Goal: Check status: Check status

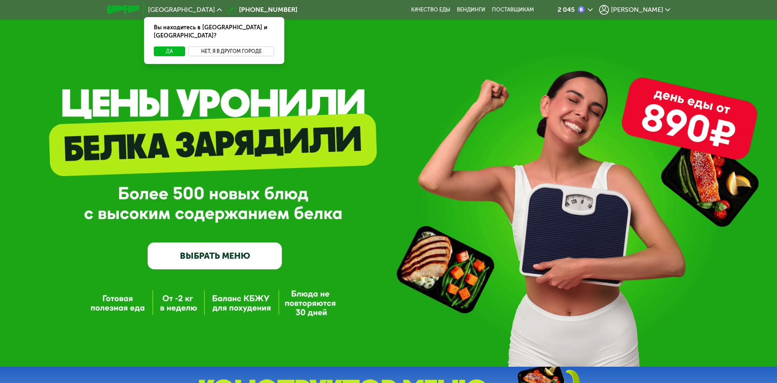
click at [226, 47] on button "Нет, я в другом городе" at bounding box center [231, 52] width 86 height 10
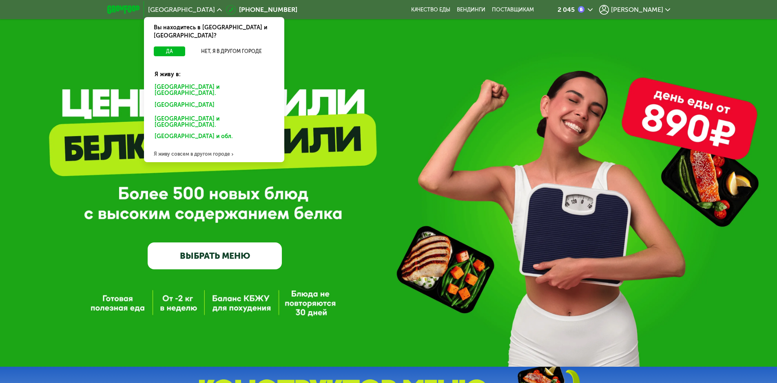
click at [201, 100] on div "Санкт-Петербурге и обл." at bounding box center [212, 106] width 127 height 13
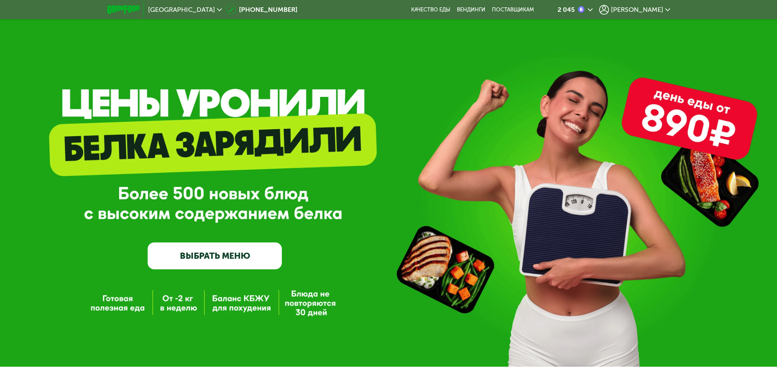
click at [658, 9] on span "[PERSON_NAME]" at bounding box center [637, 10] width 52 height 7
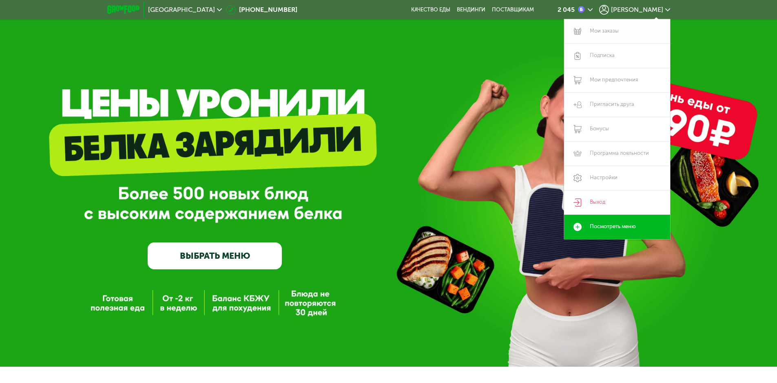
click at [602, 31] on link "Мои заказы" at bounding box center [617, 31] width 106 height 24
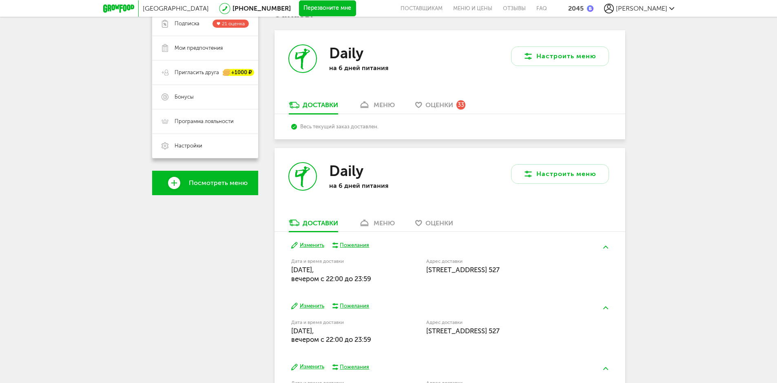
scroll to position [163, 0]
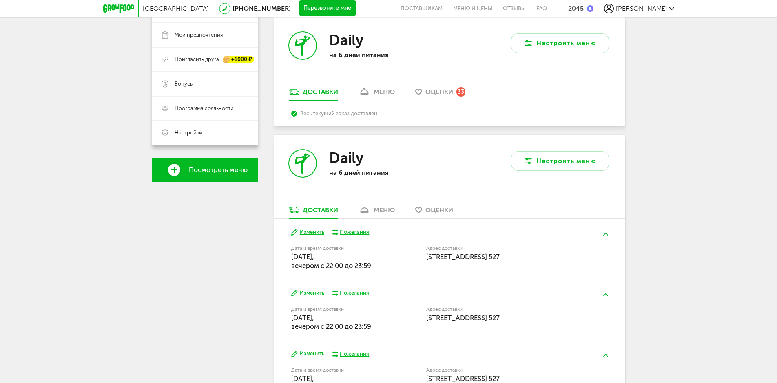
click at [310, 293] on button "Изменить" at bounding box center [307, 294] width 33 height 8
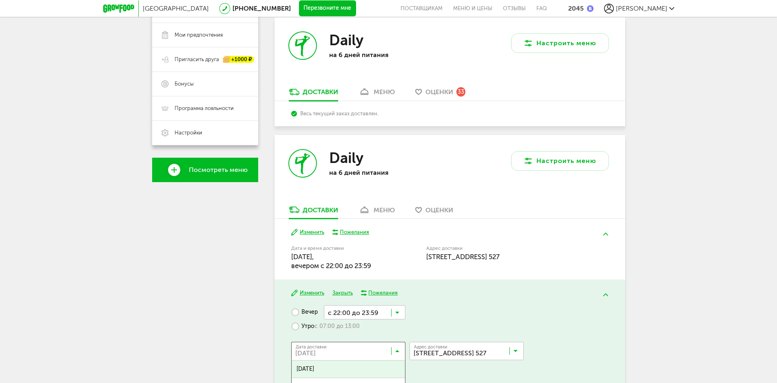
click at [398, 351] on icon at bounding box center [397, 353] width 4 height 8
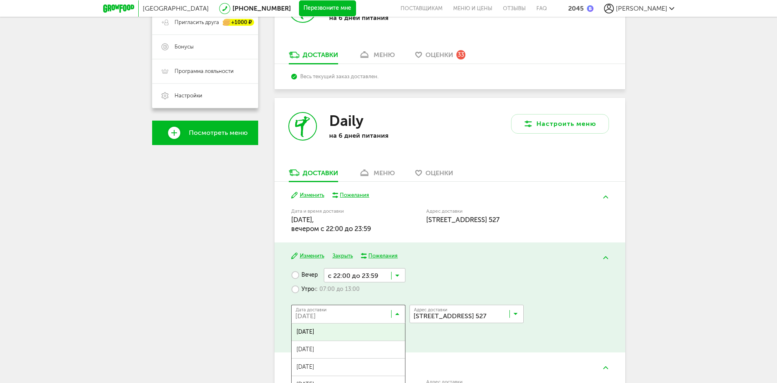
scroll to position [245, 0]
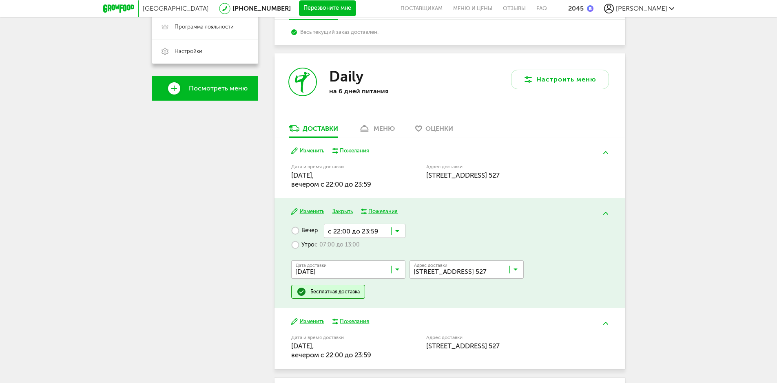
click at [396, 269] on icon at bounding box center [397, 272] width 4 height 8
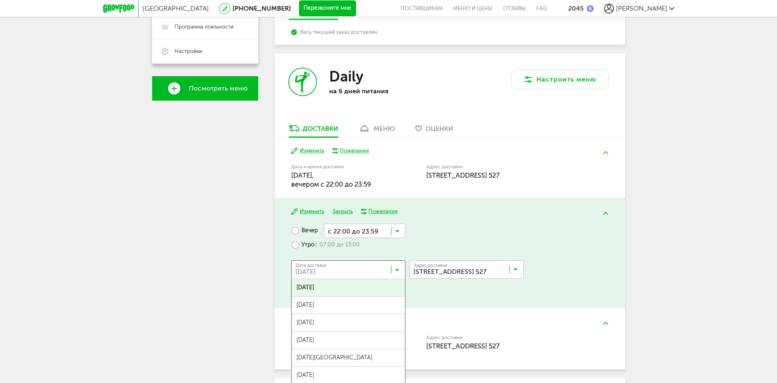
click at [396, 269] on icon at bounding box center [397, 272] width 4 height 8
click at [577, 260] on div "Дата доставки 01 сентября, понедельник Загрузка... 01 сентября, понедельник 02 …" at bounding box center [449, 269] width 317 height 33
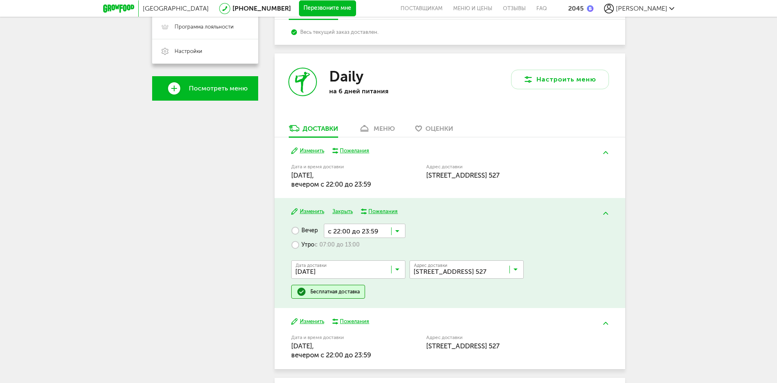
click at [346, 212] on button "Закрыть" at bounding box center [342, 212] width 20 height 8
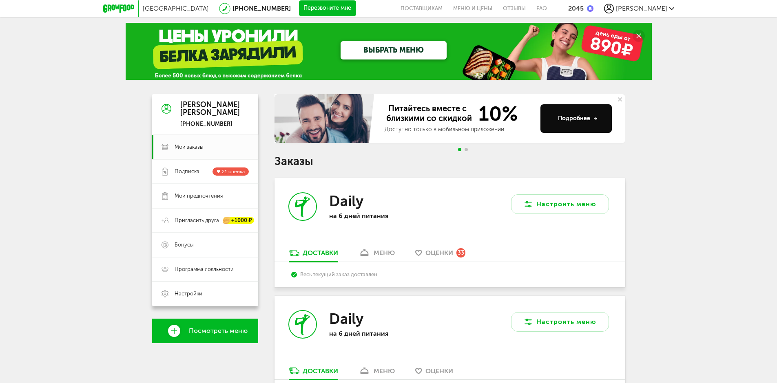
scroll to position [0, 0]
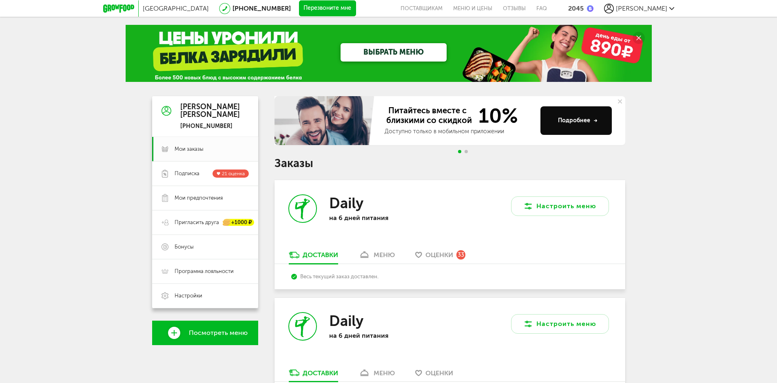
click at [386, 255] on div "меню" at bounding box center [384, 255] width 21 height 8
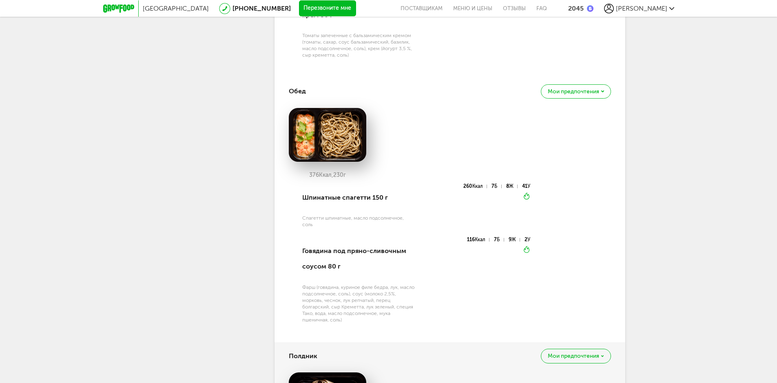
scroll to position [527, 0]
click at [603, 91] on icon at bounding box center [602, 92] width 3 height 2
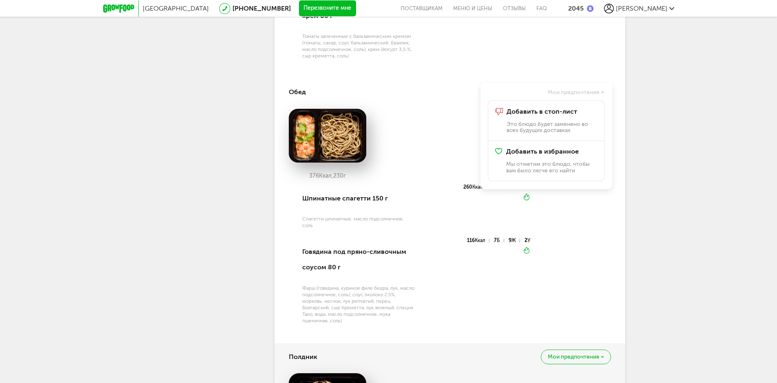
click at [595, 229] on div "376 Ккал, 230 г Шпинатные спагетти 150 г Спагетти шпинатные, масло подсолнечное…" at bounding box center [450, 221] width 322 height 225
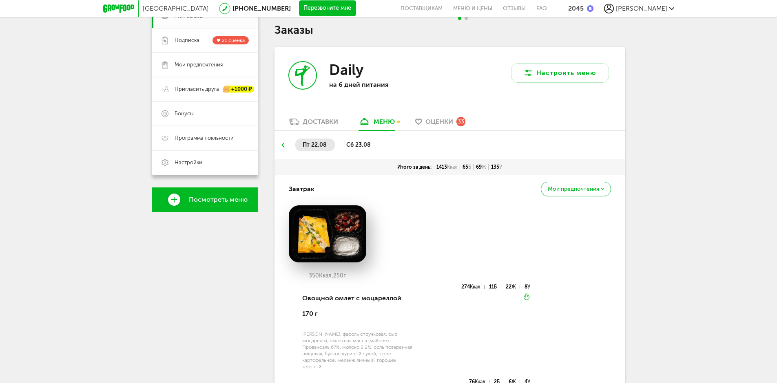
scroll to position [119, 0]
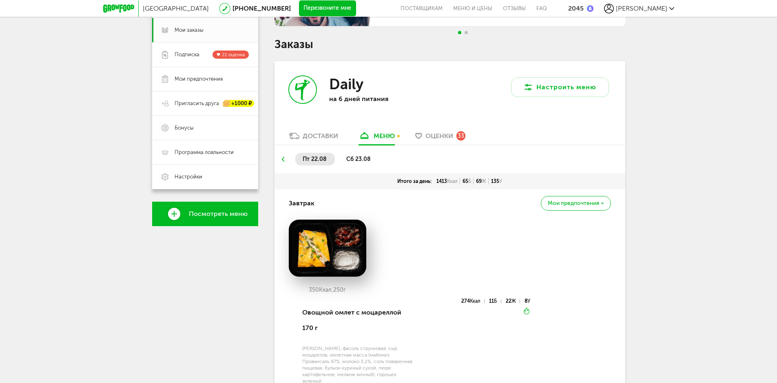
click at [318, 134] on div "Доставки" at bounding box center [320, 136] width 35 height 8
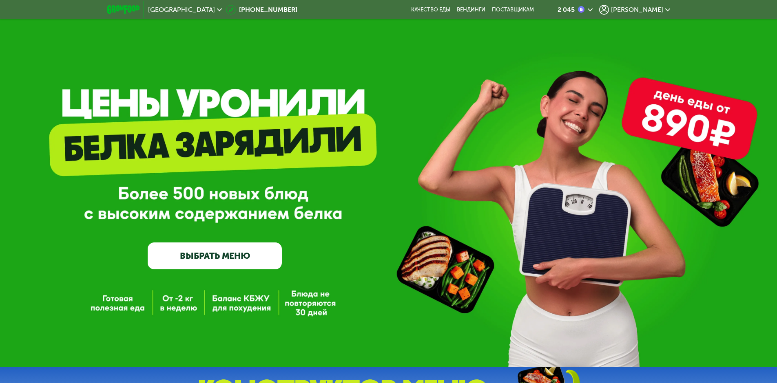
click at [654, 9] on span "[PERSON_NAME]" at bounding box center [637, 10] width 52 height 7
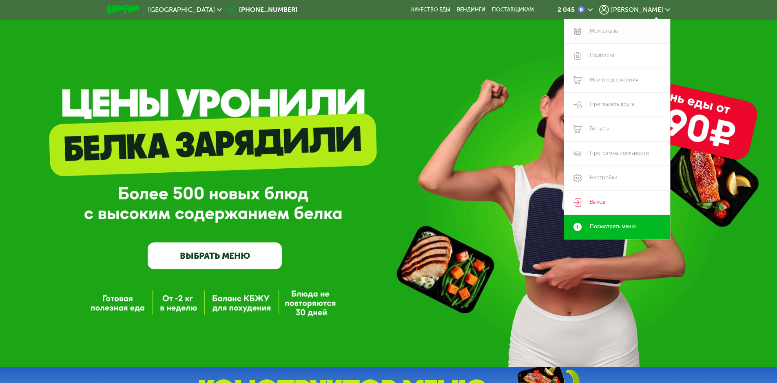
click at [605, 32] on link "Мои заказы" at bounding box center [617, 31] width 106 height 24
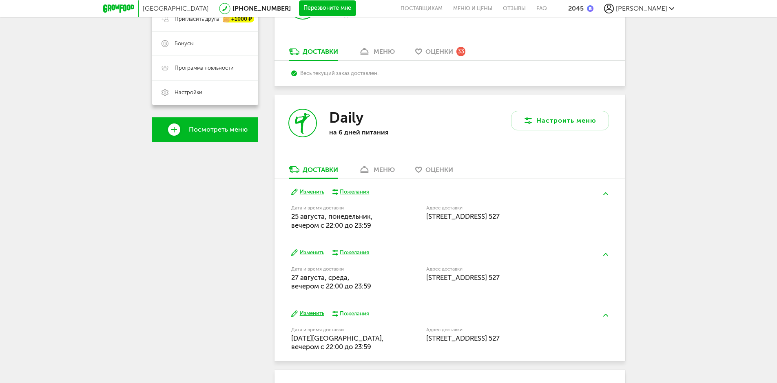
scroll to position [204, 0]
